Goal: Information Seeking & Learning: Learn about a topic

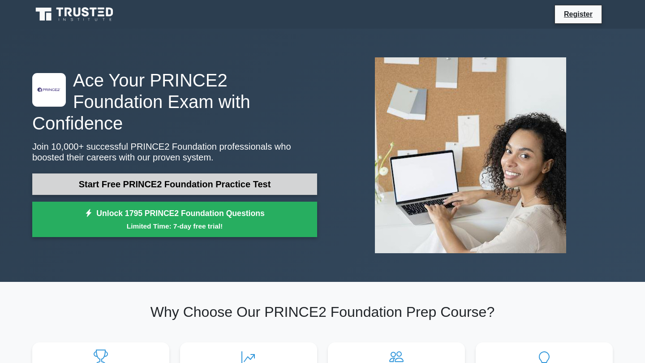
click at [144, 176] on link "Start Free PRINCE2 Foundation Practice Test" at bounding box center [174, 183] width 285 height 21
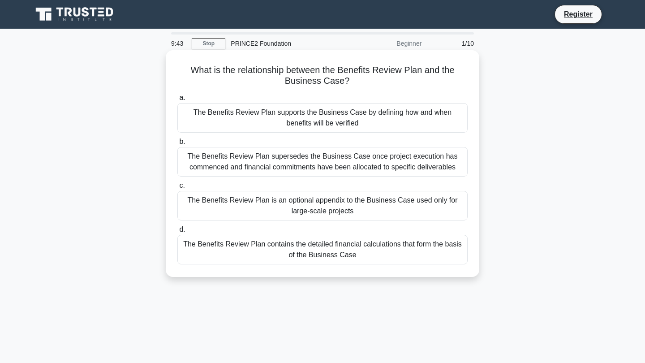
click at [360, 120] on div "The Benefits Review Plan supports the Business Case by defining how and when be…" at bounding box center [322, 118] width 290 height 30
click at [177, 101] on input "a. The Benefits Review Plan supports the Business Case by defining how and when…" at bounding box center [177, 98] width 0 height 6
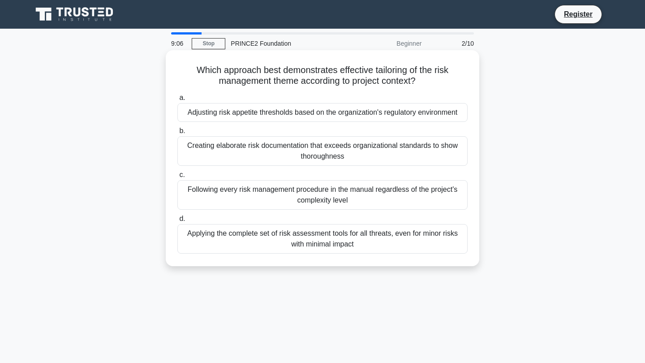
click at [360, 234] on div "Applying the complete set of risk assessment tools for all threats, even for mi…" at bounding box center [322, 239] width 290 height 30
click at [177, 222] on input "d. Applying the complete set of risk assessment tools for all threats, even for…" at bounding box center [177, 219] width 0 height 6
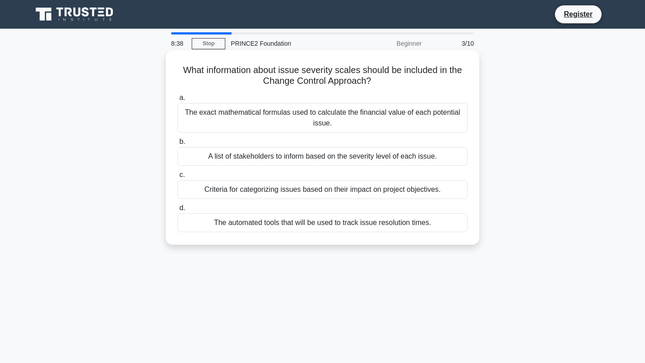
click at [284, 190] on div "Criteria for categorizing issues based on their impact on project objectives." at bounding box center [322, 189] width 290 height 19
click at [177, 178] on input "c. Criteria for categorizing issues based on their impact on project objectives." at bounding box center [177, 175] width 0 height 6
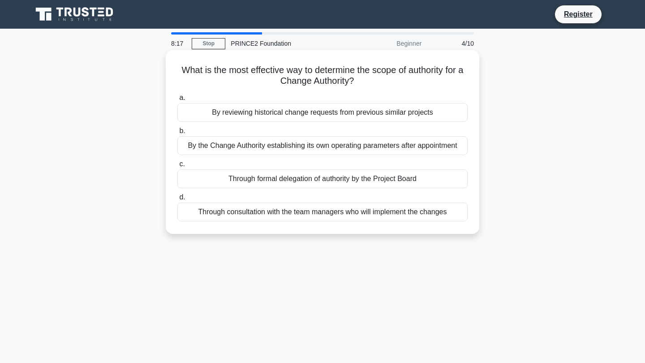
click at [342, 180] on div "Through formal delegation of authority by the Project Board" at bounding box center [322, 178] width 290 height 19
click at [177, 167] on input "c. Through formal delegation of authority by the Project Board" at bounding box center [177, 164] width 0 height 6
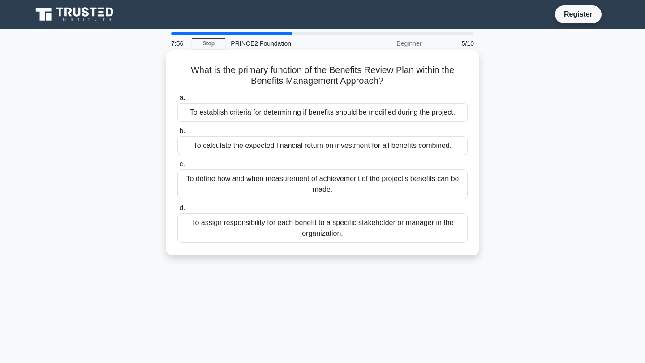
click at [381, 184] on div "To define how and when measurement of achievement of the project's benefits can…" at bounding box center [322, 184] width 290 height 30
click at [177, 167] on input "c. To define how and when measurement of achievement of the project's benefits …" at bounding box center [177, 164] width 0 height 6
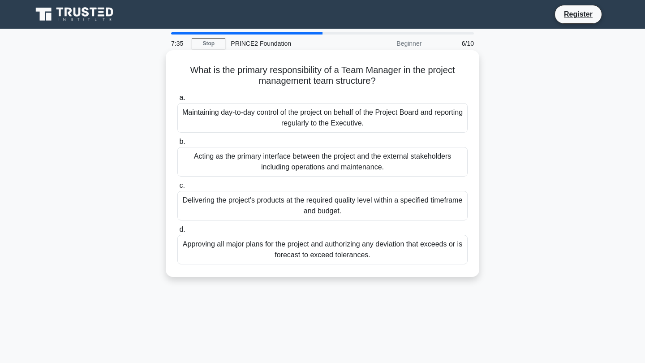
click at [366, 204] on div "Delivering the project's products at the required quality level within a specif…" at bounding box center [322, 206] width 290 height 30
click at [177, 189] on input "c. Delivering the project's products at the required quality level within a spe…" at bounding box center [177, 186] width 0 height 6
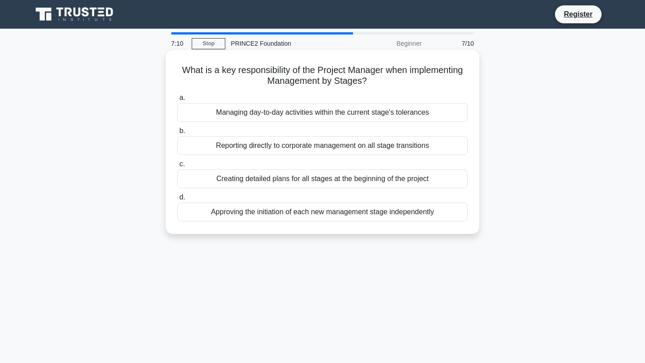
click at [330, 116] on div "Managing day-to-day activities within the current stage's tolerances" at bounding box center [322, 112] width 290 height 19
click at [177, 101] on input "a. Managing day-to-day activities within the current stage's tolerances" at bounding box center [177, 98] width 0 height 6
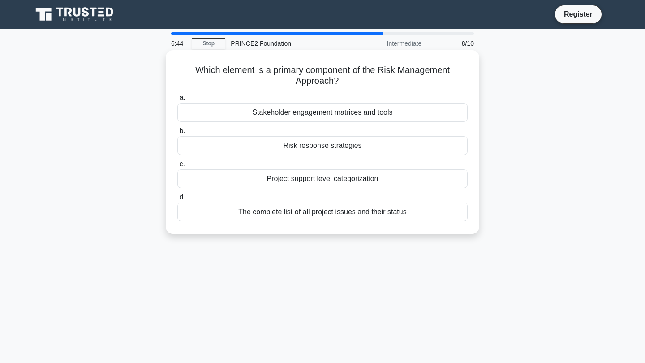
click at [334, 211] on div "The complete list of all project issues and their status" at bounding box center [322, 211] width 290 height 19
click at [177, 200] on input "d. The complete list of all project issues and their status" at bounding box center [177, 197] width 0 height 6
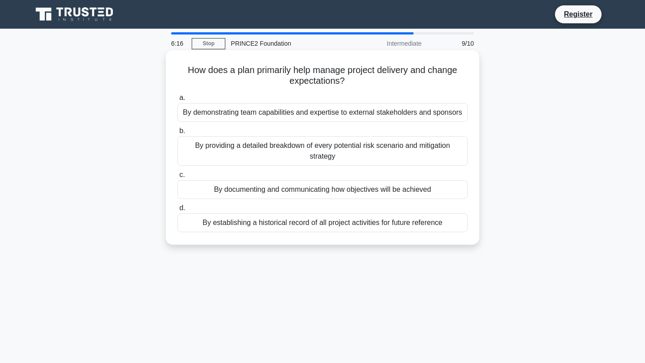
click at [344, 145] on div "By providing a detailed breakdown of every potential risk scenario and mitigati…" at bounding box center [322, 151] width 290 height 30
click at [177, 134] on input "b. By providing a detailed breakdown of every potential risk scenario and mitig…" at bounding box center [177, 131] width 0 height 6
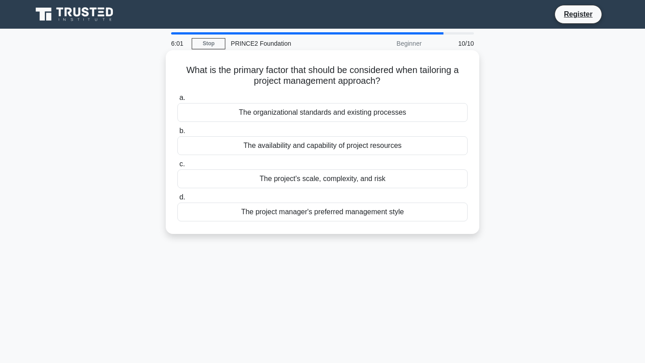
click at [335, 179] on div "The project's scale, complexity, and risk" at bounding box center [322, 178] width 290 height 19
click at [177, 167] on input "c. The project's scale, complexity, and risk" at bounding box center [177, 164] width 0 height 6
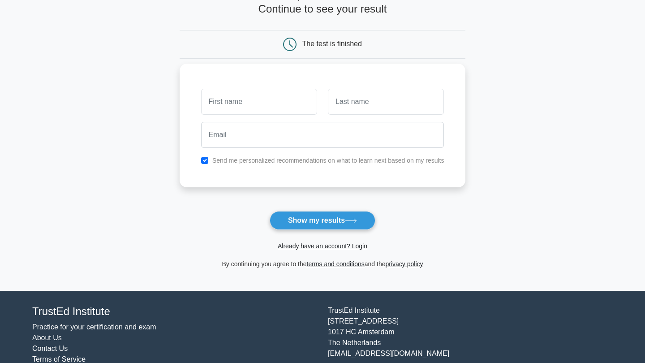
scroll to position [75, 0]
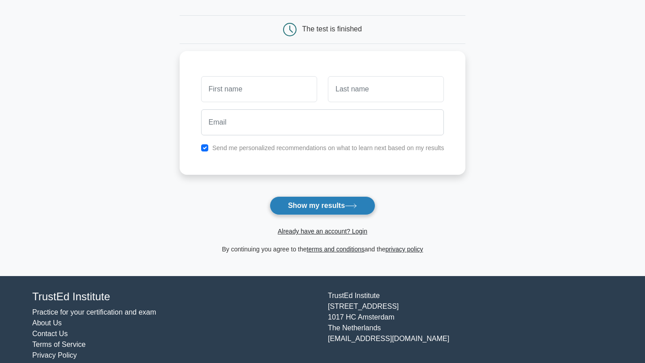
click at [328, 201] on button "Show my results" at bounding box center [323, 205] width 106 height 19
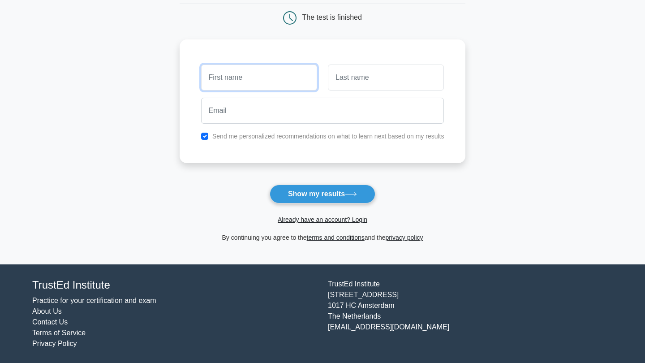
scroll to position [86, 0]
